Goal: Find specific page/section: Find specific page/section

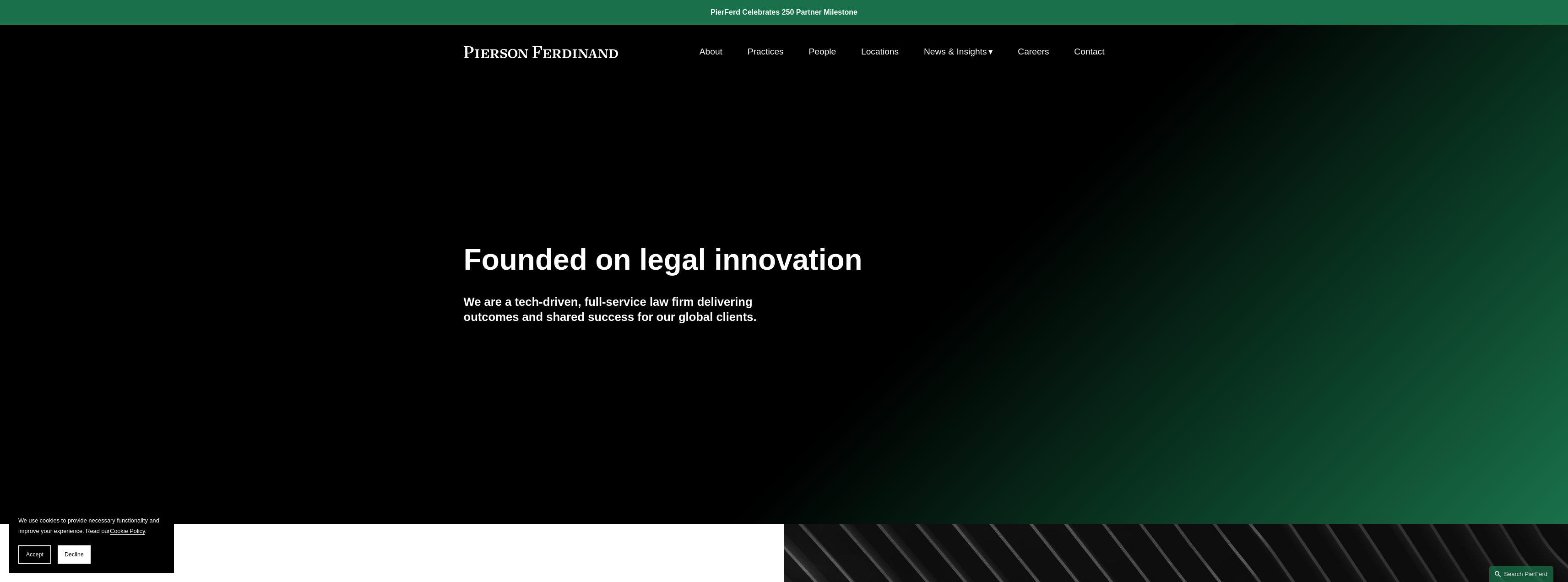
click at [823, 48] on link "People" at bounding box center [822, 52] width 27 height 18
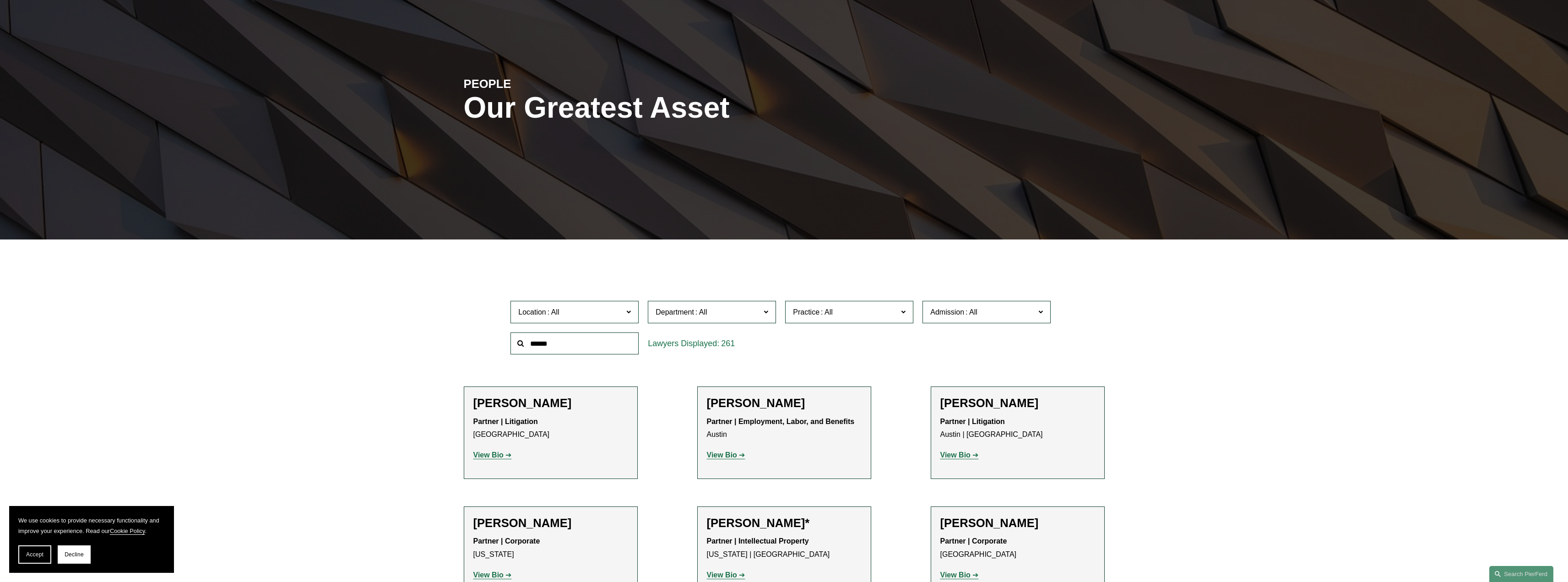
scroll to position [92, 0]
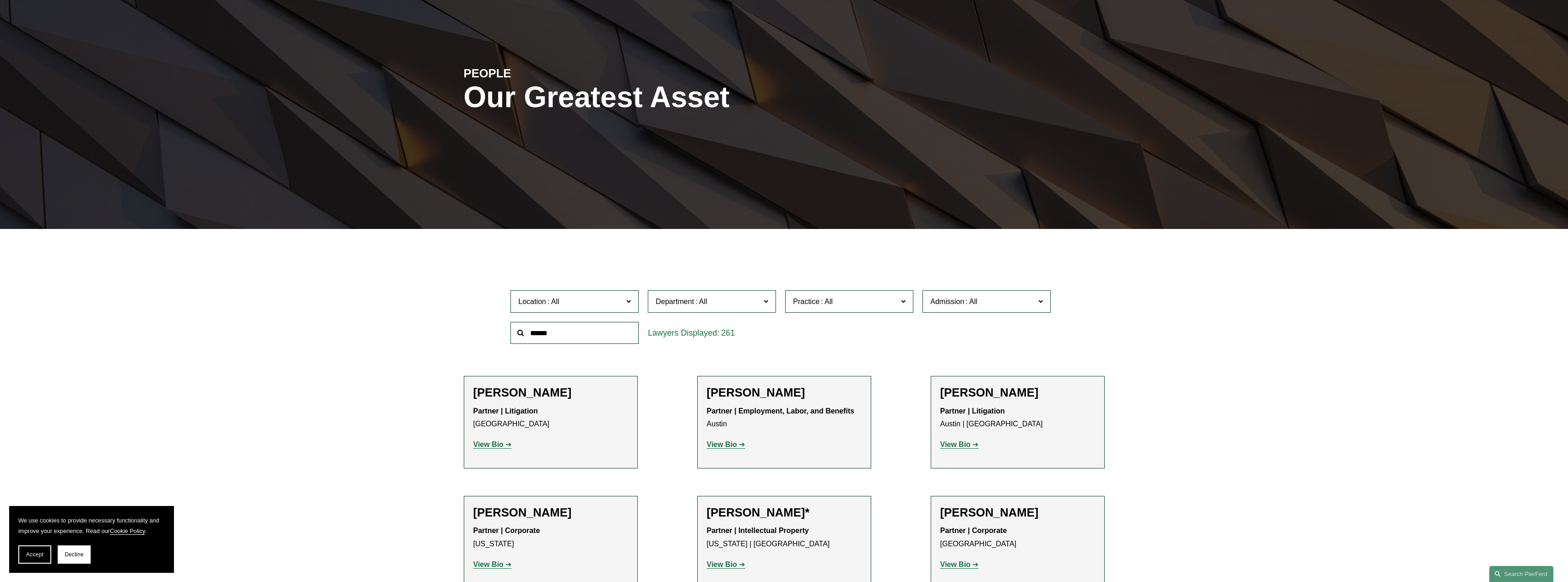
click at [545, 306] on span "Location" at bounding box center [570, 301] width 105 height 12
click at [0, 0] on link "[US_STATE]" at bounding box center [0, 0] width 0 height 0
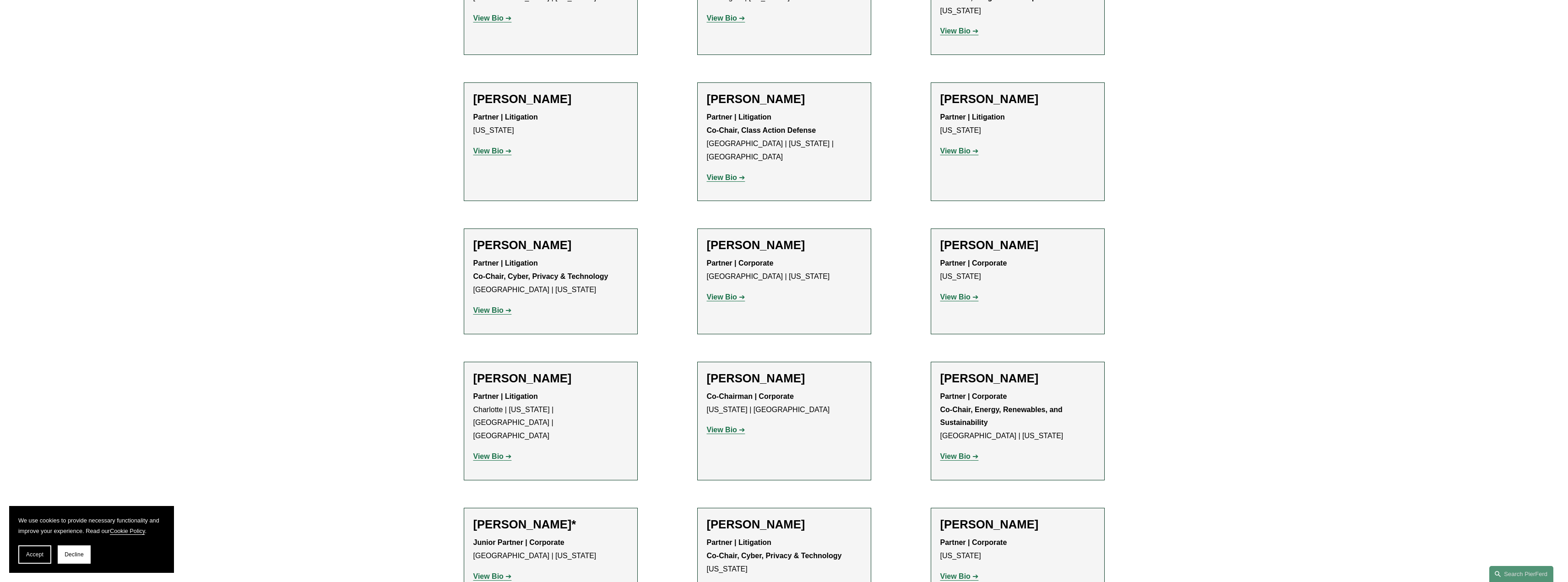
scroll to position [2754, 0]
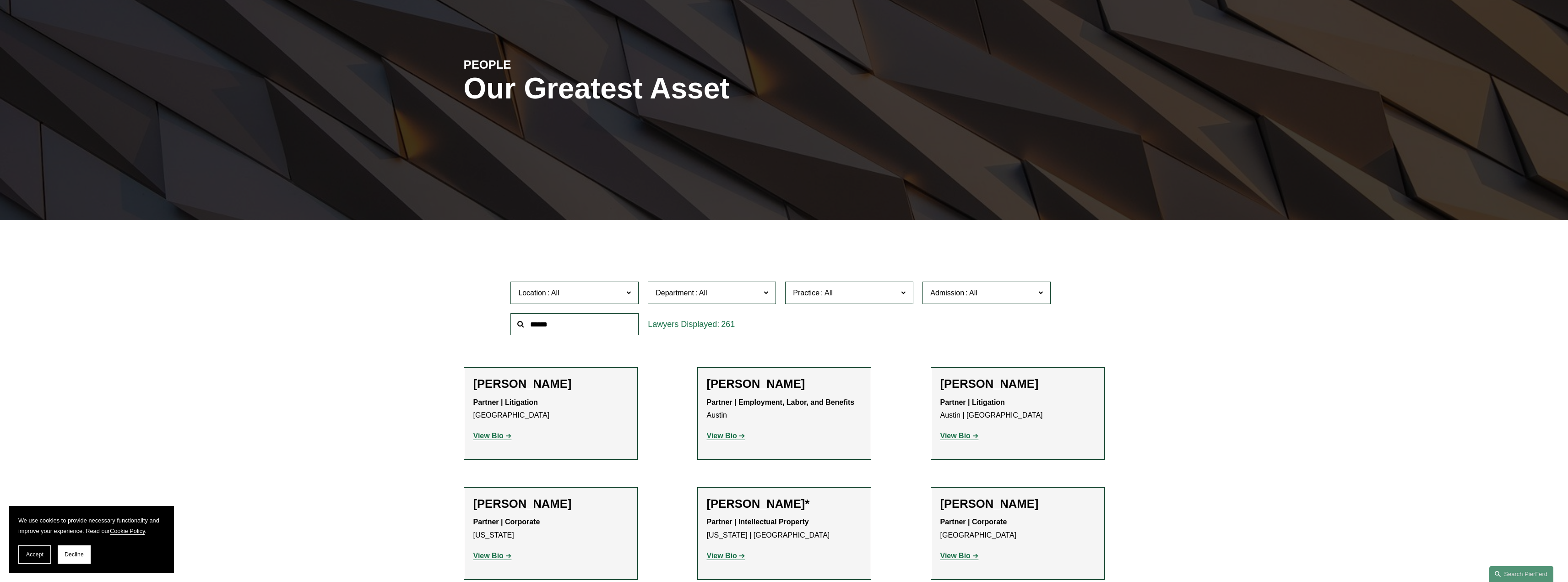
scroll to position [92, 0]
